Goal: Information Seeking & Learning: Find specific fact

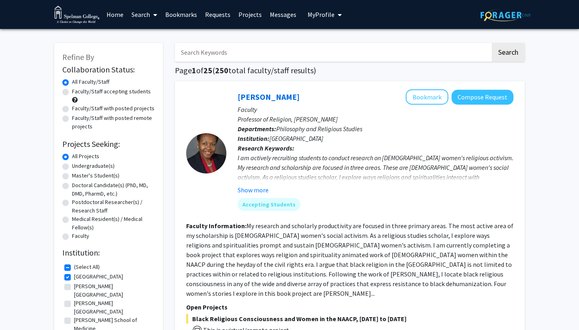
click at [130, 92] on label "Faculty/Staff accepting students" at bounding box center [111, 91] width 79 height 8
click at [77, 92] on input "Faculty/Staff accepting students" at bounding box center [74, 89] width 5 height 5
radio input "true"
click at [144, 77] on form "Collaboration Status: Collaboration Status All Faculty/Staff Collaboration Stat…" at bounding box center [108, 153] width 93 height 177
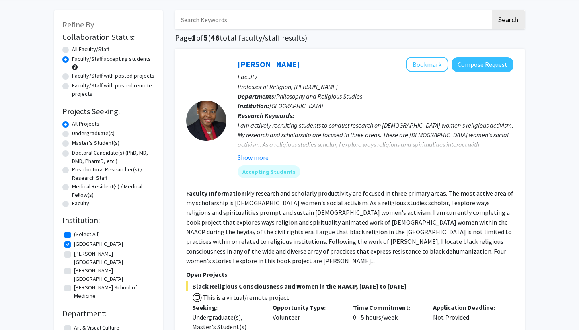
scroll to position [36, 0]
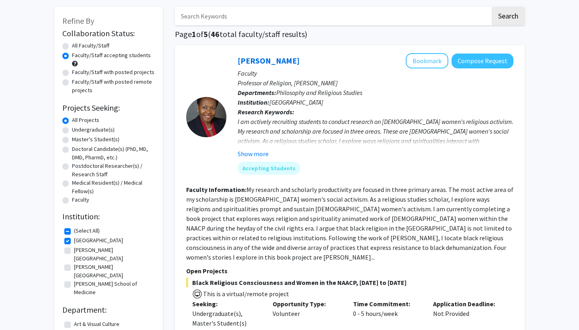
click at [99, 127] on label "Undergraduate(s)" at bounding box center [93, 130] width 43 height 8
click at [77, 127] on input "Undergraduate(s)" at bounding box center [74, 128] width 5 height 5
radio input "true"
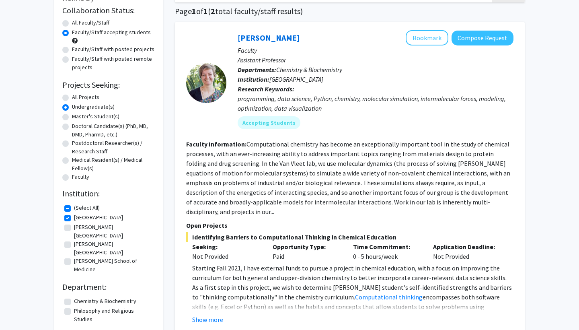
scroll to position [63, 0]
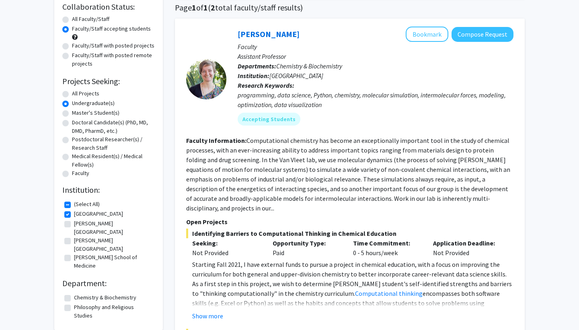
click at [74, 225] on label "[PERSON_NAME][GEOGRAPHIC_DATA]" at bounding box center [113, 227] width 79 height 17
click at [74, 225] on input "[PERSON_NAME][GEOGRAPHIC_DATA]" at bounding box center [76, 221] width 5 height 5
checkbox input "true"
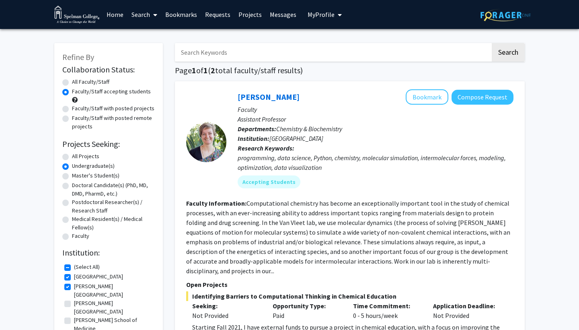
click at [74, 299] on label "[PERSON_NAME][GEOGRAPHIC_DATA]" at bounding box center [113, 307] width 79 height 17
click at [74, 299] on input "[PERSON_NAME][GEOGRAPHIC_DATA]" at bounding box center [76, 301] width 5 height 5
checkbox input "true"
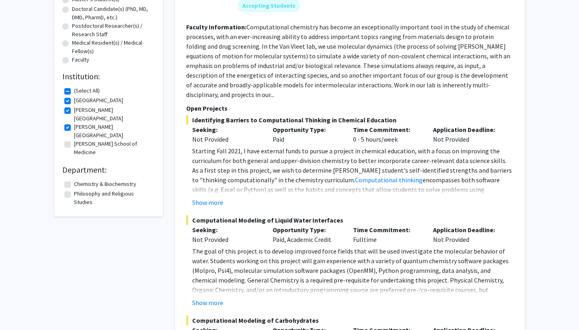
scroll to position [176, 0]
click at [74, 190] on label "Philosophy and Religious Studies" at bounding box center [113, 198] width 79 height 17
click at [74, 190] on input "Philosophy and Religious Studies" at bounding box center [76, 192] width 5 height 5
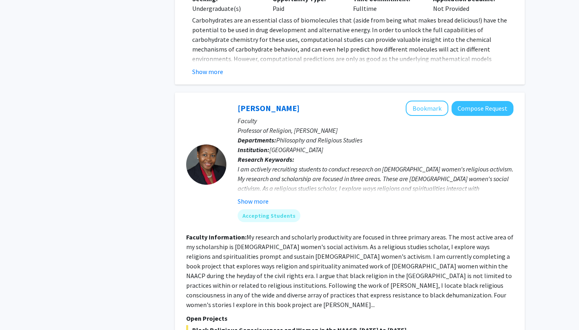
scroll to position [508, 0]
click at [256, 196] on button "Show more" at bounding box center [253, 201] width 31 height 10
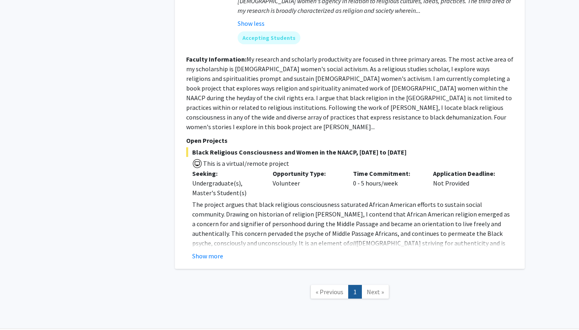
scroll to position [743, 0]
click at [372, 288] on span "Next »" at bounding box center [375, 292] width 17 height 8
click at [375, 288] on span "Next »" at bounding box center [375, 292] width 17 height 8
click at [218, 251] on button "Show more" at bounding box center [207, 256] width 31 height 10
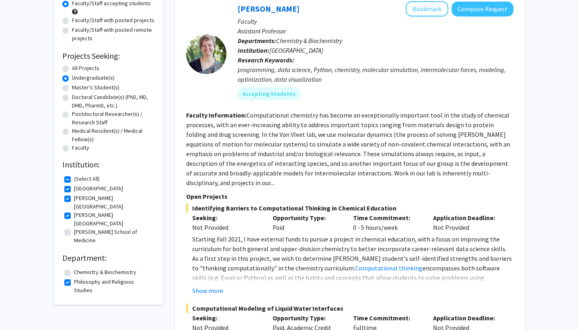
scroll to position [91, 0]
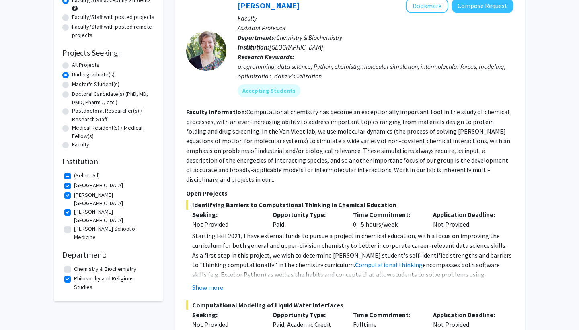
click at [72, 274] on fg-checkbox "Philosophy and Religious Studies Philosophy and Religious Studies" at bounding box center [108, 282] width 89 height 17
click at [74, 274] on label "Philosophy and Religious Studies" at bounding box center [113, 282] width 79 height 17
click at [74, 274] on input "Philosophy and Religious Studies" at bounding box center [76, 276] width 5 height 5
checkbox input "false"
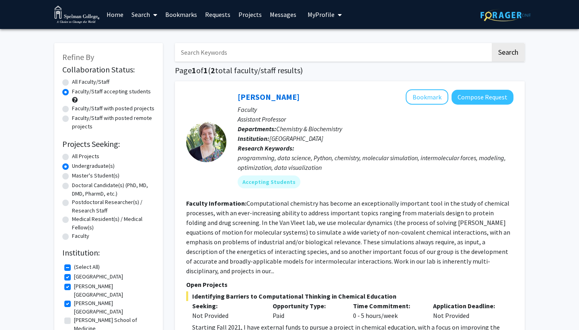
click at [280, 59] on input "Search Keywords" at bounding box center [333, 52] width 316 height 19
type input "Sandra patterson"
click at [112, 107] on label "Faculty/Staff with posted projects" at bounding box center [113, 108] width 82 height 8
click at [77, 107] on input "Faculty/Staff with posted projects" at bounding box center [74, 106] width 5 height 5
radio input "true"
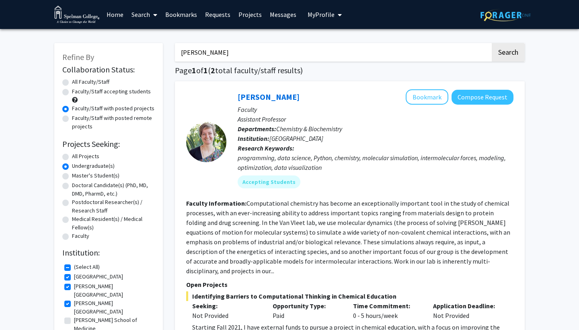
click at [249, 49] on input "Sandra patterson" at bounding box center [333, 52] width 316 height 19
type input "S"
drag, startPoint x: 202, startPoint y: 31, endPoint x: 366, endPoint y: 82, distance: 171.8
click at [485, 97] on button "Compose Request" at bounding box center [483, 97] width 62 height 15
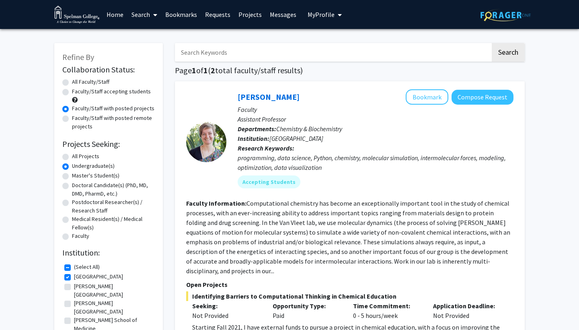
click at [84, 21] on img at bounding box center [76, 15] width 45 height 18
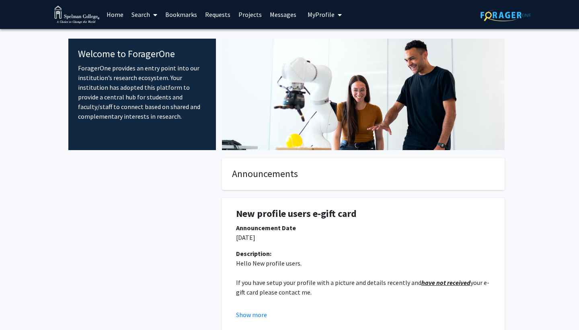
click at [152, 7] on span at bounding box center [153, 15] width 7 height 28
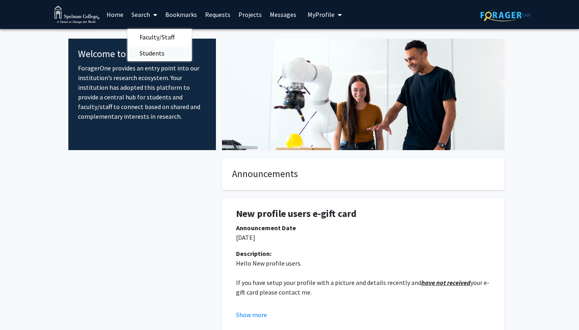
click at [157, 49] on span "Students" at bounding box center [152, 53] width 49 height 16
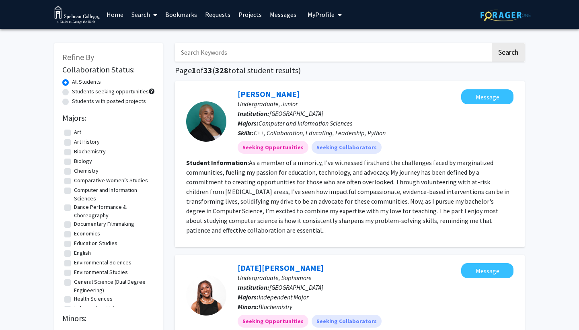
click at [216, 52] on input "Search Keywords" at bounding box center [333, 52] width 316 height 19
type input "[PERSON_NAME]"
click at [508, 54] on button "Search" at bounding box center [508, 52] width 33 height 19
checkbox input "false"
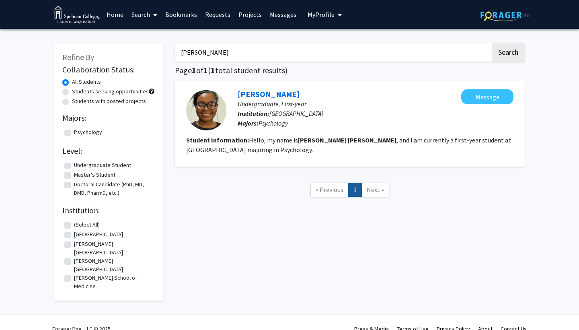
click at [352, 135] on fg-search-applicant "Akira Andrews Undergraduate, First-year Institution: Spelman College Majors: Ps…" at bounding box center [350, 123] width 328 height 69
click at [237, 62] on input "[PERSON_NAME]" at bounding box center [333, 52] width 316 height 19
type input "a"
click at [504, 61] on button "Search" at bounding box center [508, 52] width 33 height 19
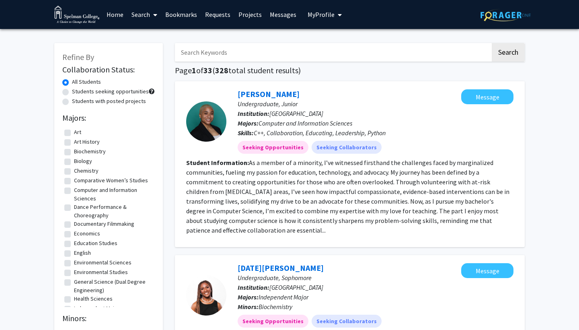
click at [237, 57] on input "Search Keywords" at bounding box center [333, 52] width 316 height 19
type input "a"
type input "[PERSON_NAME]"
click at [508, 54] on button "Search" at bounding box center [508, 52] width 33 height 19
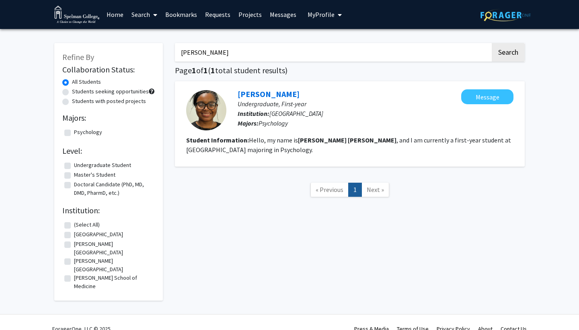
click at [348, 139] on b "Andrews" at bounding box center [372, 140] width 49 height 8
click at [420, 128] on p "Majors: Psychology" at bounding box center [350, 123] width 224 height 10
click at [233, 52] on input "[PERSON_NAME]" at bounding box center [333, 52] width 316 height 19
drag, startPoint x: 233, startPoint y: 52, endPoint x: 138, endPoint y: 16, distance: 101.3
click at [138, 16] on div "Skip navigation Home Search Bookmarks Requests Projects Messages My Profile Tan…" at bounding box center [289, 171] width 579 height 343
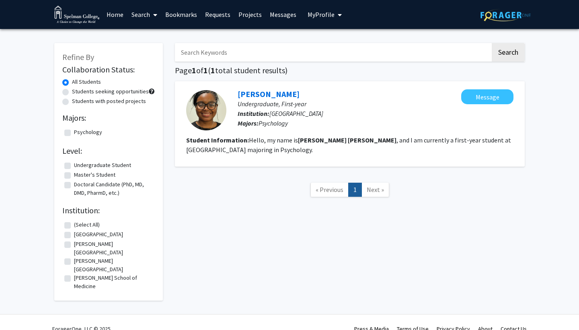
click at [508, 54] on button "Search" at bounding box center [508, 52] width 33 height 19
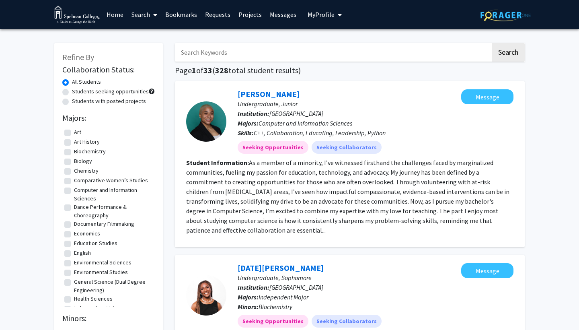
click at [496, 222] on fg-read-more "As a member of a minority, I’ve witnessed firsthand the challenges faced by mar…" at bounding box center [347, 197] width 323 height 76
click at [505, 225] on section "Student Information: As a member of a minority, I’ve witnessed firsthand the ch…" at bounding box center [350, 196] width 328 height 77
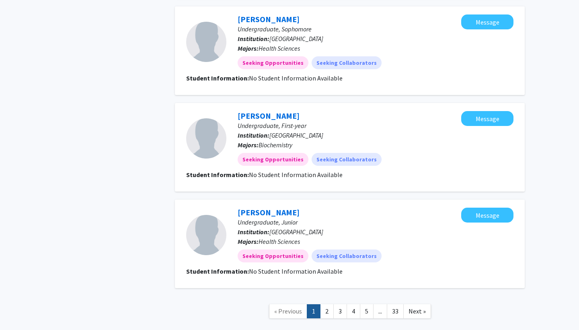
scroll to position [1088, 0]
drag, startPoint x: 456, startPoint y: 43, endPoint x: 391, endPoint y: 80, distance: 75.0
click at [391, 121] on p "Undergraduate, First-year" at bounding box center [350, 126] width 224 height 10
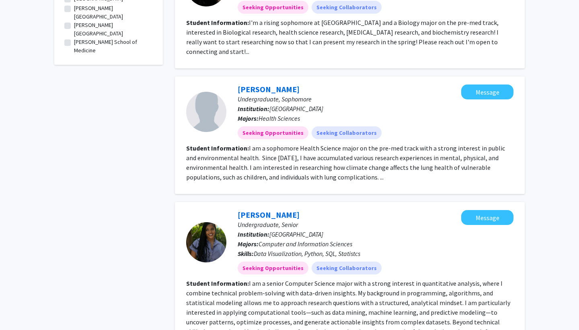
scroll to position [570, 0]
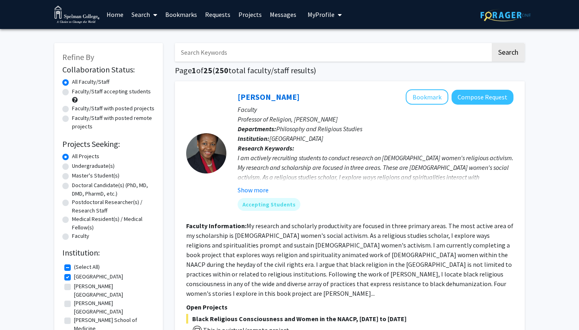
click at [149, 20] on link "Search" at bounding box center [145, 14] width 34 height 28
click at [154, 57] on span "Students" at bounding box center [152, 53] width 49 height 16
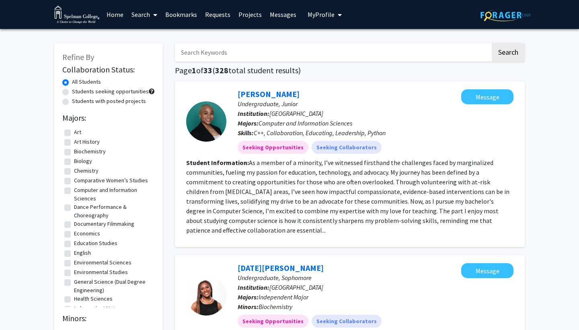
click at [230, 51] on input "Search Keywords" at bounding box center [333, 52] width 316 height 19
type input "[PERSON_NAME]"
click at [508, 54] on button "Search" at bounding box center [508, 52] width 33 height 19
checkbox input "false"
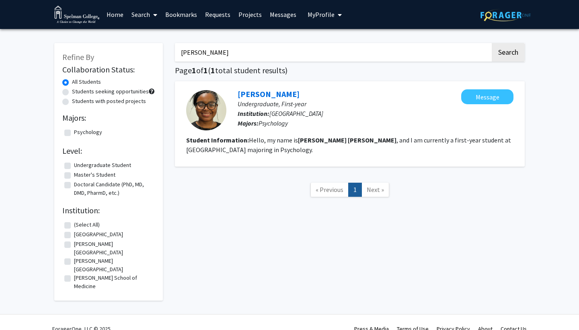
click at [227, 117] on div "Akira Andrews Undergraduate, First-year Institution: Spelman College Majors: Ps…" at bounding box center [344, 110] width 235 height 42
click at [260, 140] on fg-read-more "Hello, my name is Akira Andrews , and I am currently a first-year student at Sp…" at bounding box center [348, 145] width 325 height 18
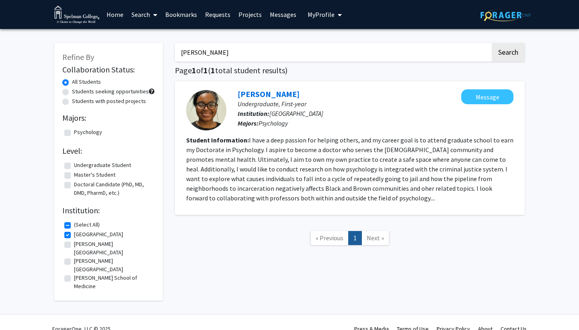
click at [313, 202] on fg-read-more "I have a deep passion for helping others, and my career goal is to attend gradu…" at bounding box center [350, 169] width 328 height 66
click at [250, 140] on fg-read-more "I have a deep passion for helping others, and my career goal is to attend gradu…" at bounding box center [350, 169] width 328 height 66
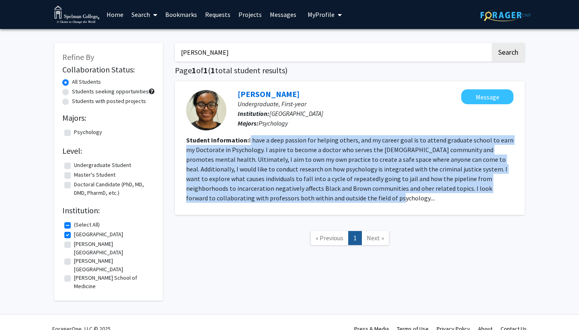
drag, startPoint x: 249, startPoint y: 140, endPoint x: 328, endPoint y: 201, distance: 99.9
click at [328, 201] on section "Student Information: I have a deep passion for helping others, and my career go…" at bounding box center [350, 169] width 328 height 68
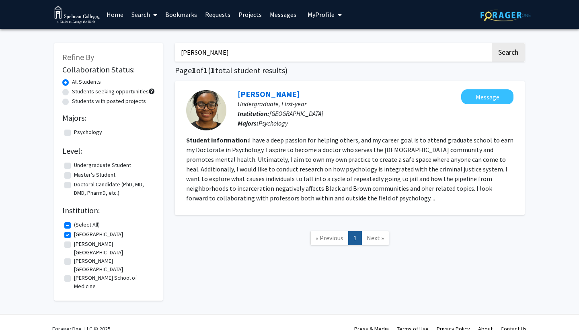
click at [370, 124] on p "Majors: Psychology" at bounding box center [350, 123] width 224 height 10
click at [310, 159] on fg-read-more "I have a deep passion for helping others, and my career goal is to attend gradu…" at bounding box center [350, 169] width 328 height 66
click at [321, 124] on p "Majors: Psychology" at bounding box center [350, 123] width 224 height 10
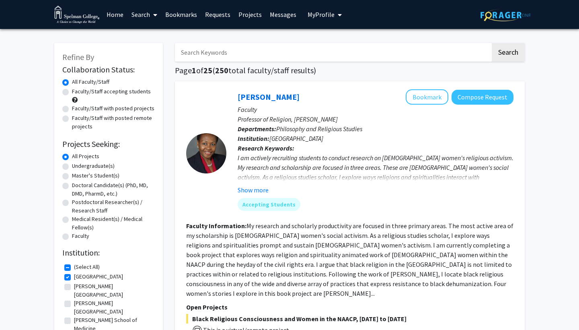
click at [150, 17] on span at bounding box center [153, 15] width 7 height 28
click at [161, 56] on span "Students" at bounding box center [152, 53] width 49 height 16
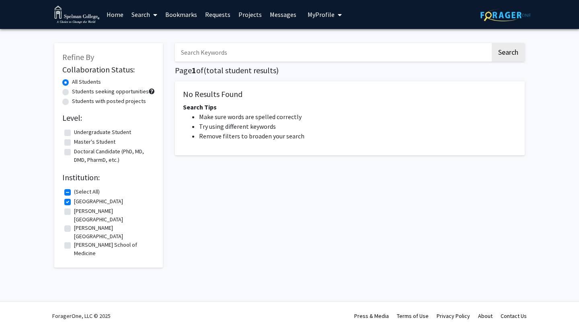
click at [246, 48] on input "Search Keywords" at bounding box center [333, 52] width 316 height 19
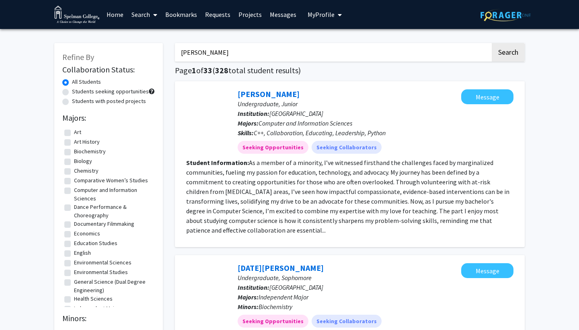
type input "[PERSON_NAME]"
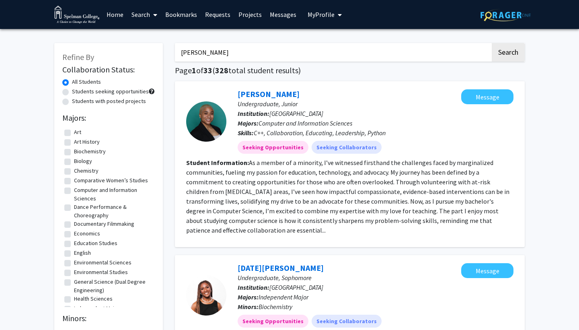
click at [508, 54] on button "Search" at bounding box center [508, 52] width 33 height 19
checkbox input "false"
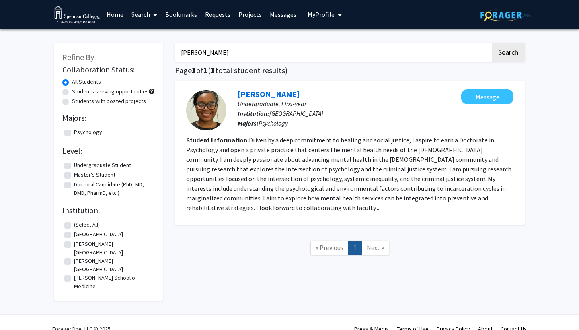
click at [486, 192] on fg-read-more "Driven by a deep commitment to healing and social justice, I aspire to earn a D…" at bounding box center [348, 174] width 325 height 76
click at [276, 94] on link "[PERSON_NAME]" at bounding box center [269, 94] width 62 height 10
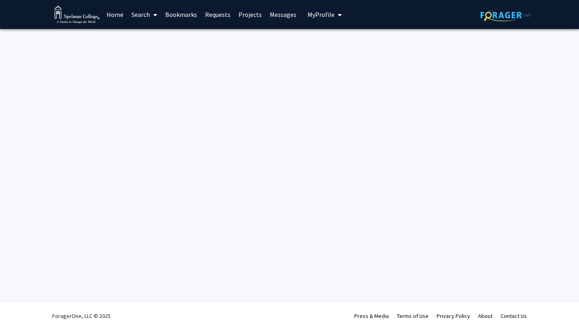
click at [276, 94] on div "Skip navigation Home Search Bookmarks Requests Projects Messages My Profile Tan…" at bounding box center [289, 165] width 579 height 330
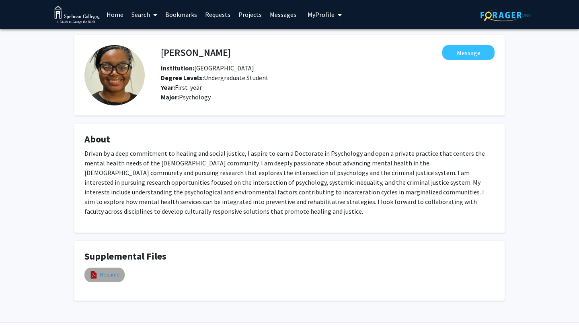
click at [113, 276] on link "Resume" at bounding box center [110, 274] width 20 height 8
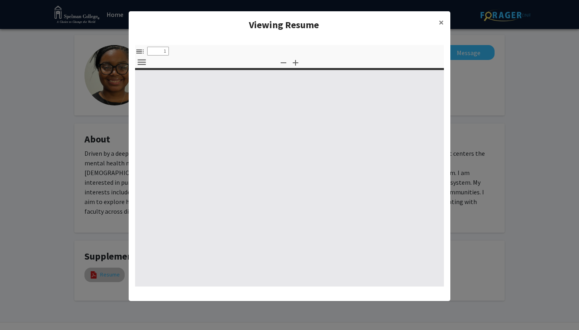
select select "custom"
type input "0"
select select "custom"
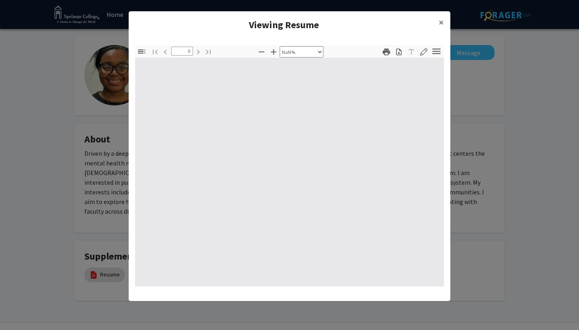
type input "1"
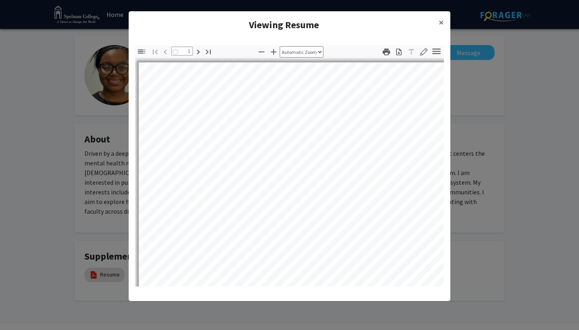
select select "auto"
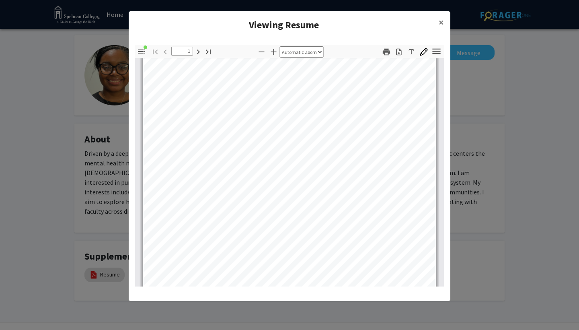
scroll to position [47, 0]
click at [443, 19] on span "×" at bounding box center [441, 22] width 5 height 12
